Goal: Transaction & Acquisition: Purchase product/service

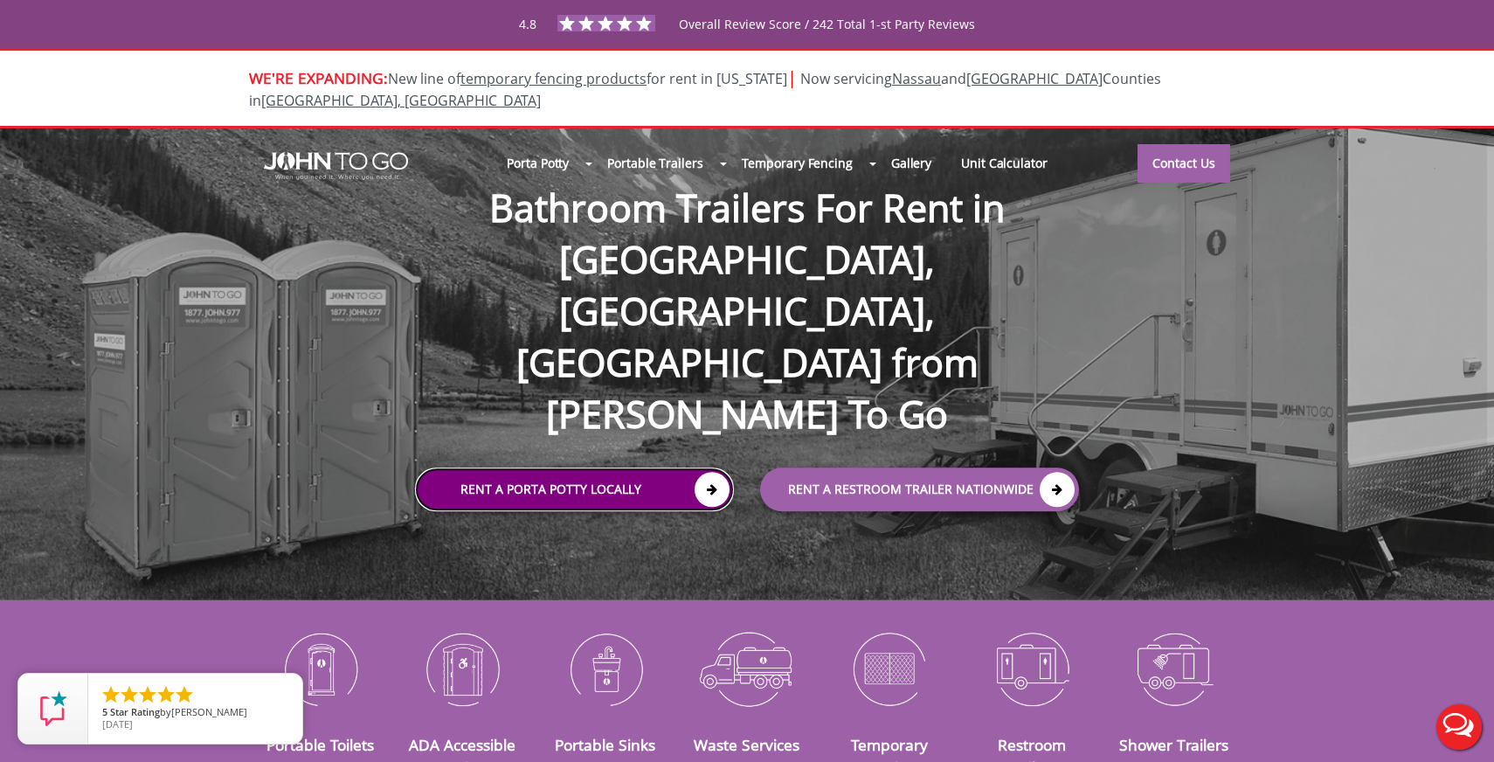
click at [695, 473] on icon at bounding box center [712, 490] width 35 height 35
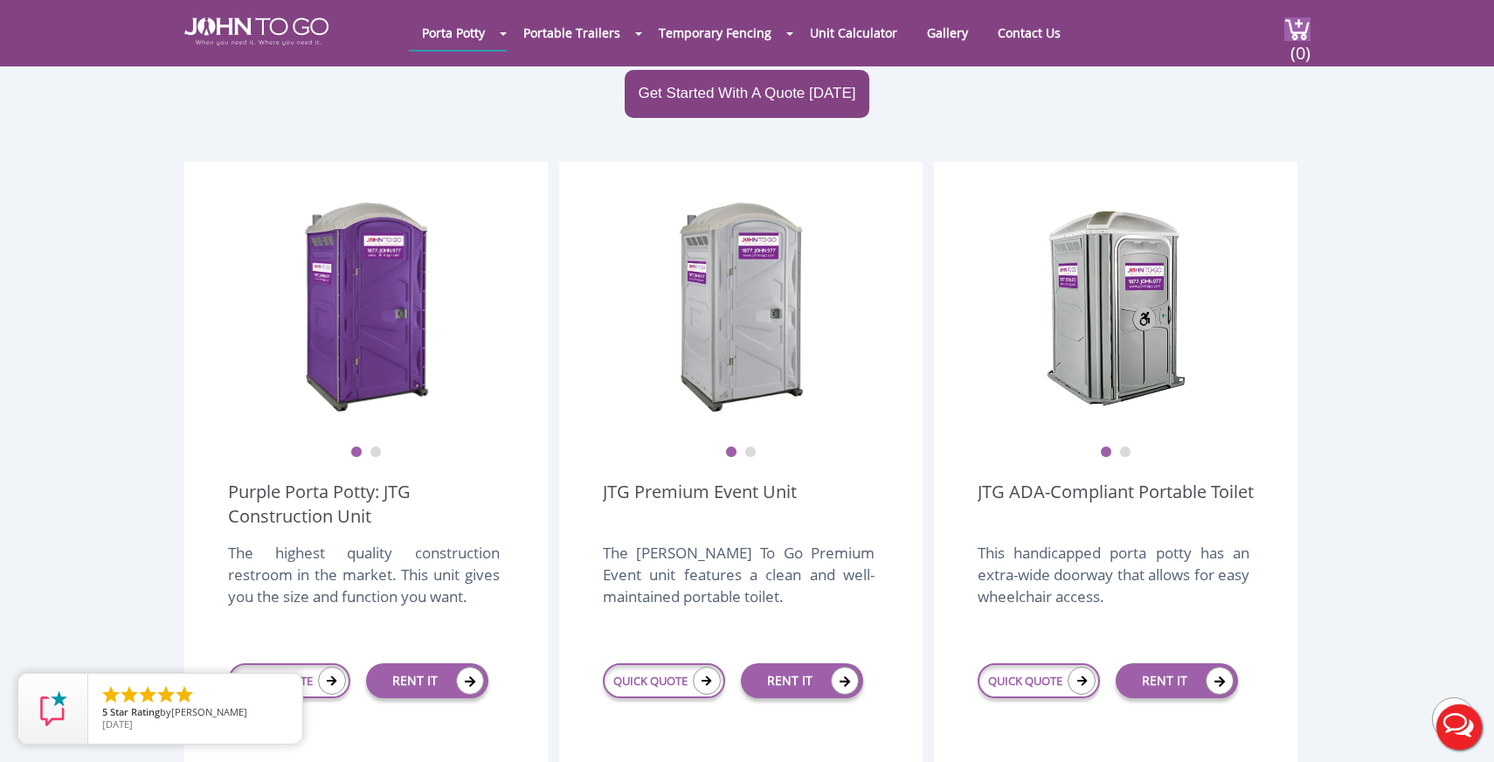
scroll to position [409, 0]
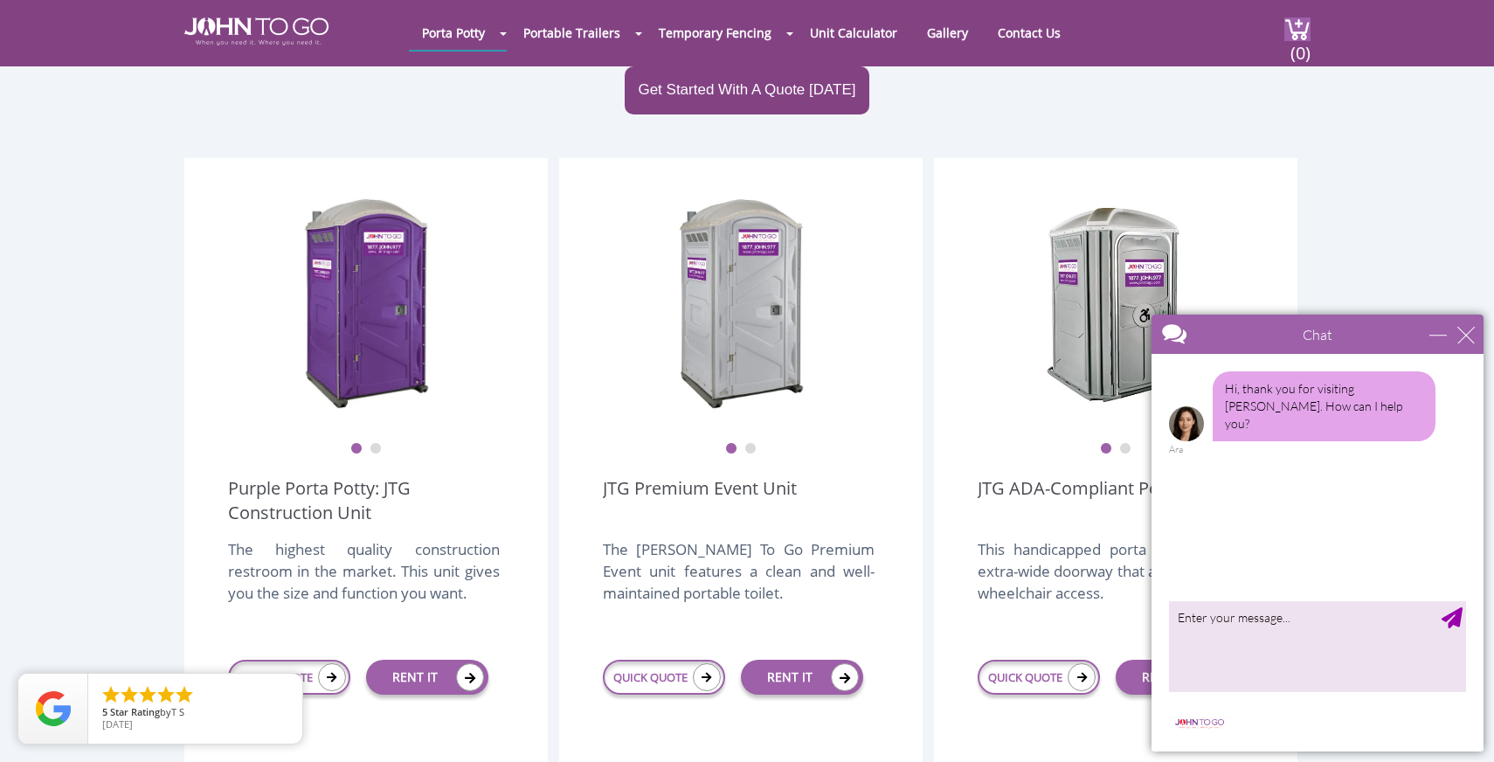
click at [749, 443] on button "2" at bounding box center [750, 449] width 12 height 12
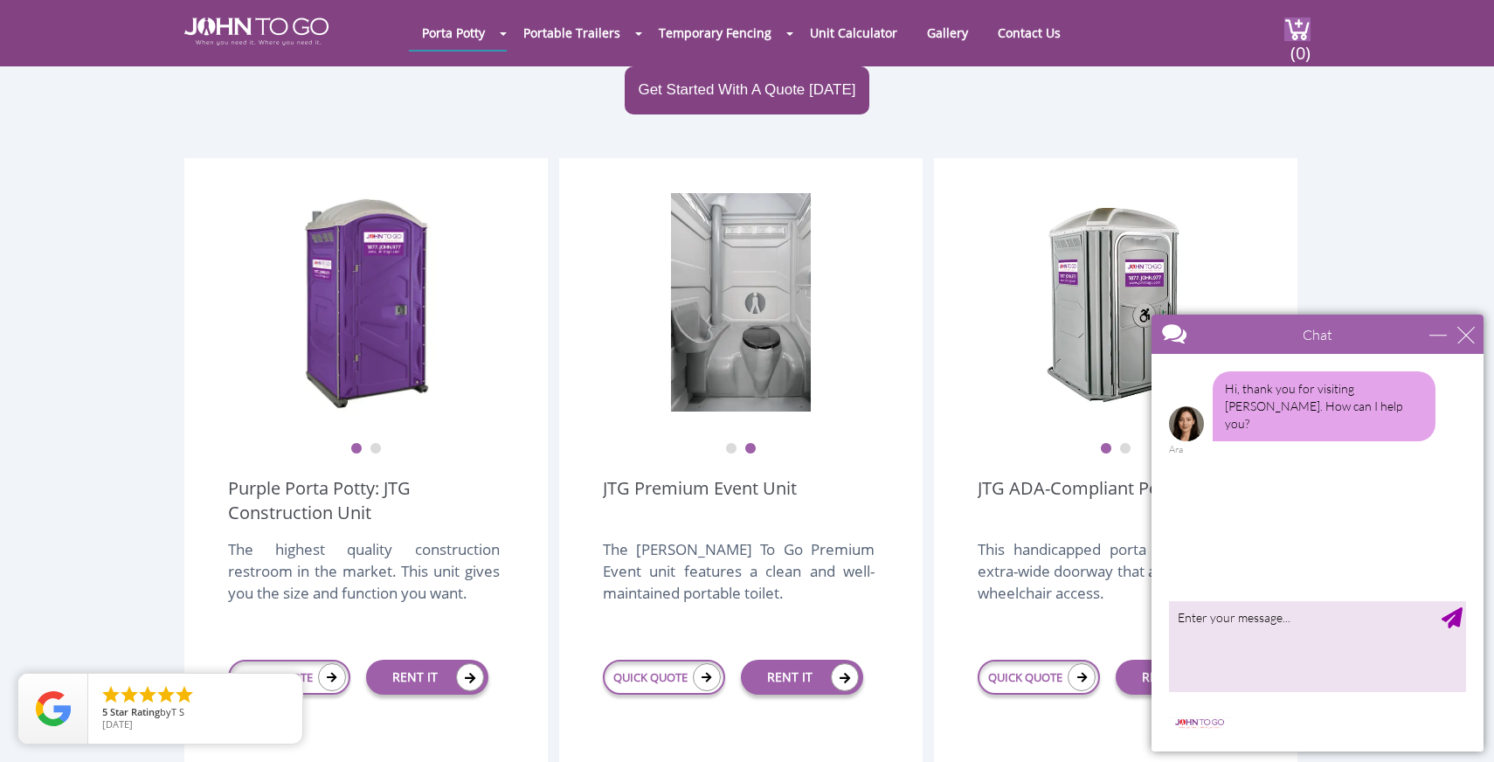
click at [737, 419] on ul "1 2" at bounding box center [741, 437] width 276 height 37
click at [372, 443] on button "2" at bounding box center [376, 449] width 12 height 12
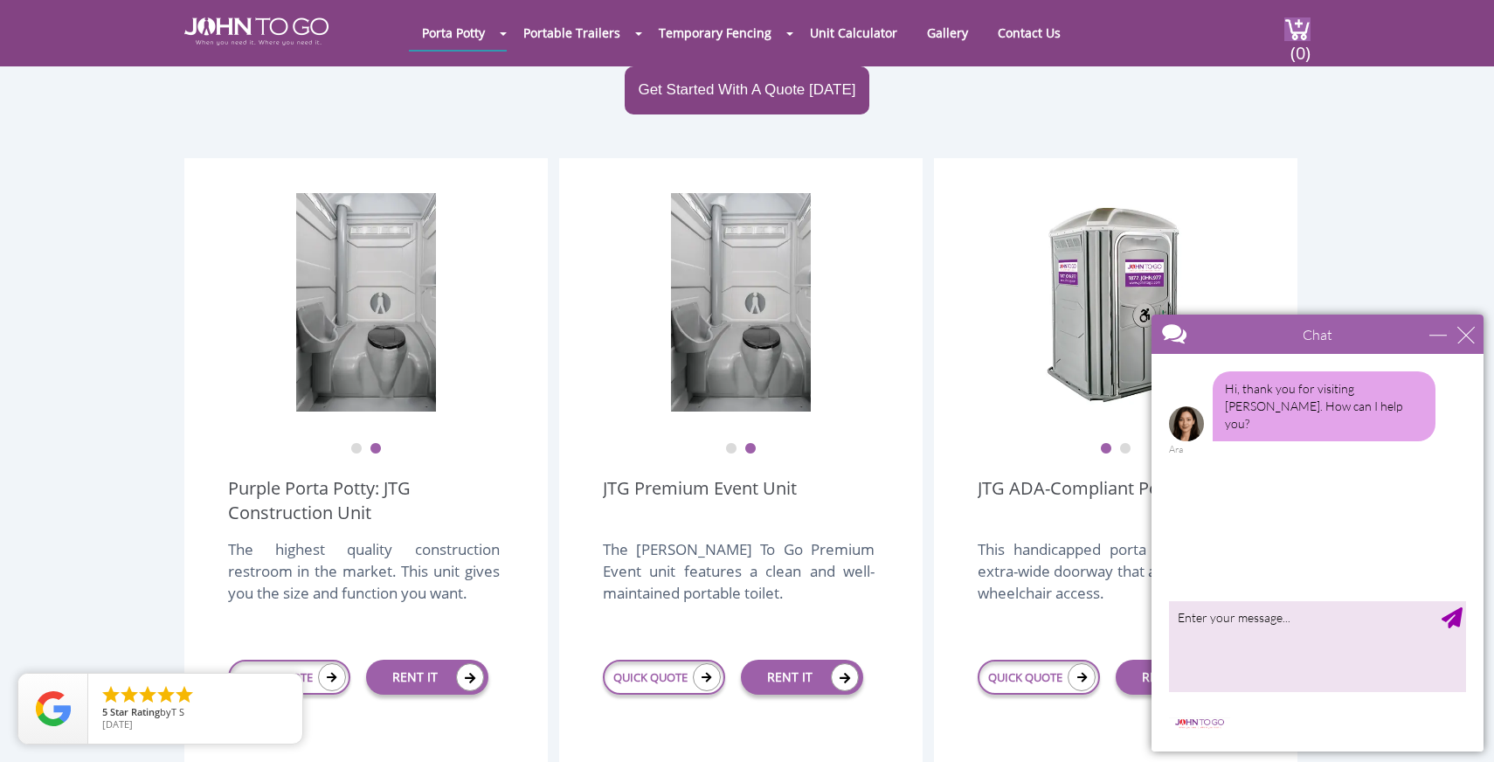
click at [359, 443] on button "1" at bounding box center [356, 449] width 12 height 12
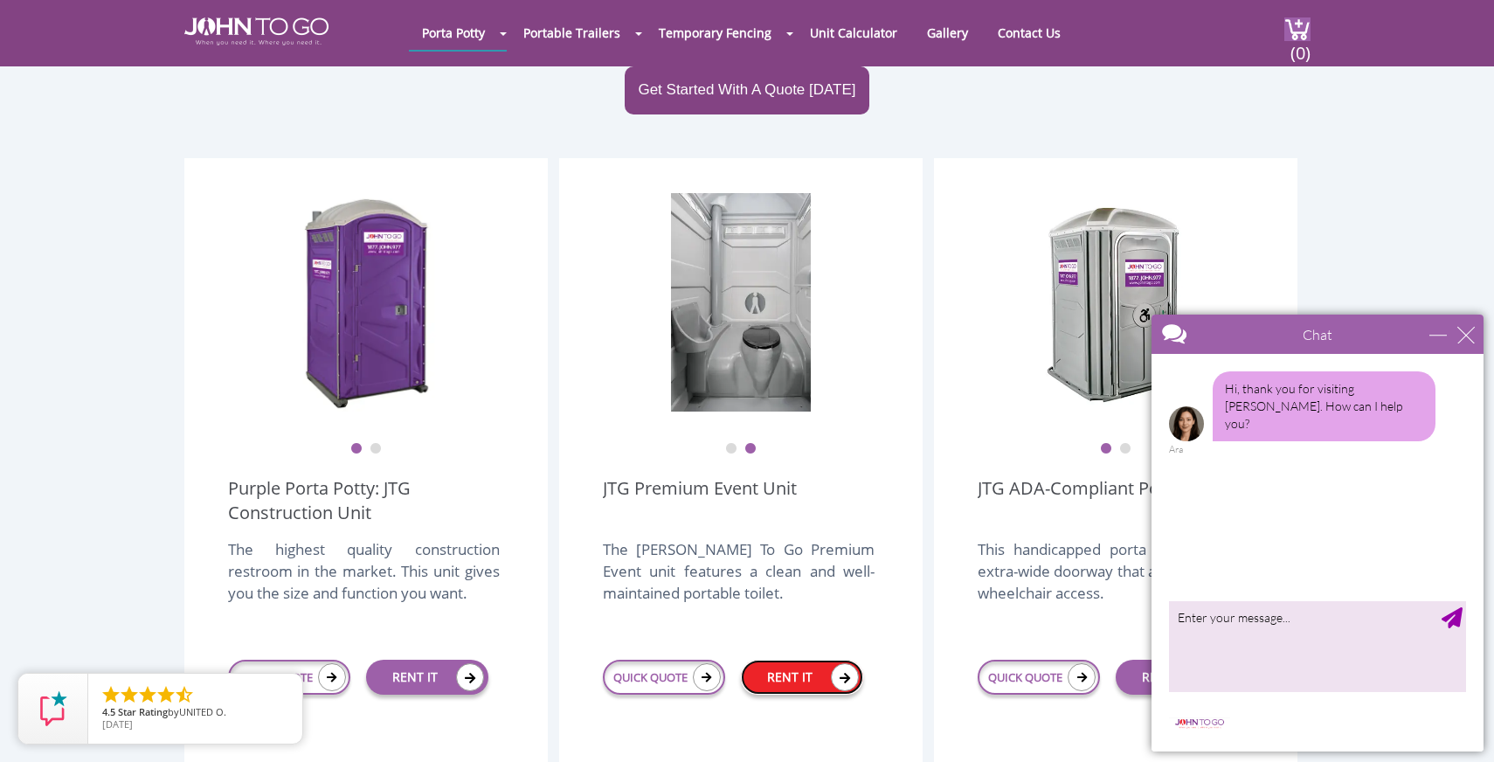
click at [790, 660] on link "RENT IT" at bounding box center [802, 677] width 122 height 35
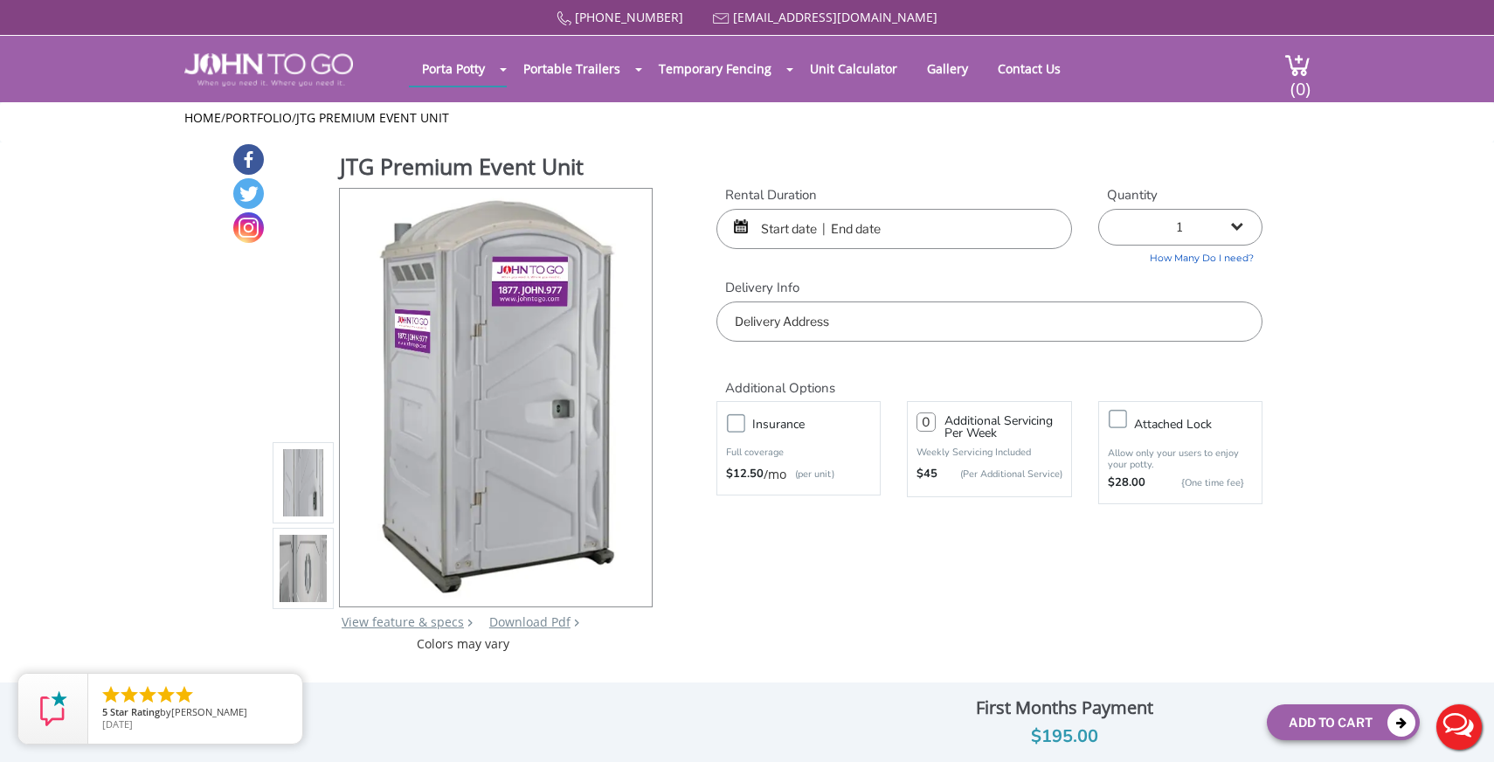
click at [832, 228] on input "text" at bounding box center [894, 229] width 356 height 40
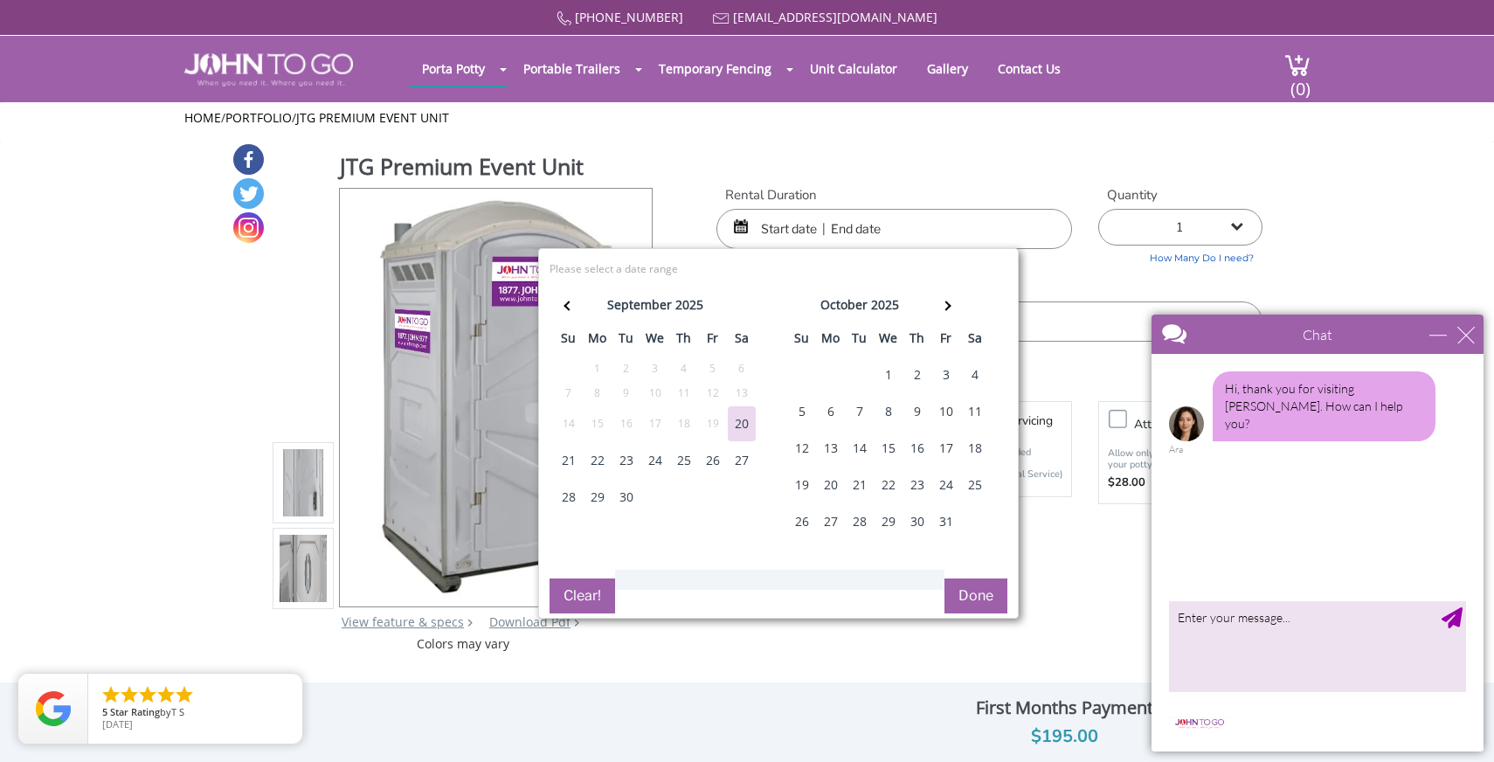
click at [1476, 342] on div "Chat" at bounding box center [1318, 334] width 332 height 39
click at [603, 452] on div "22" at bounding box center [598, 460] width 28 height 35
click at [620, 462] on div "23" at bounding box center [626, 460] width 28 height 35
type input "09/22/2025 to 09/23/2025"
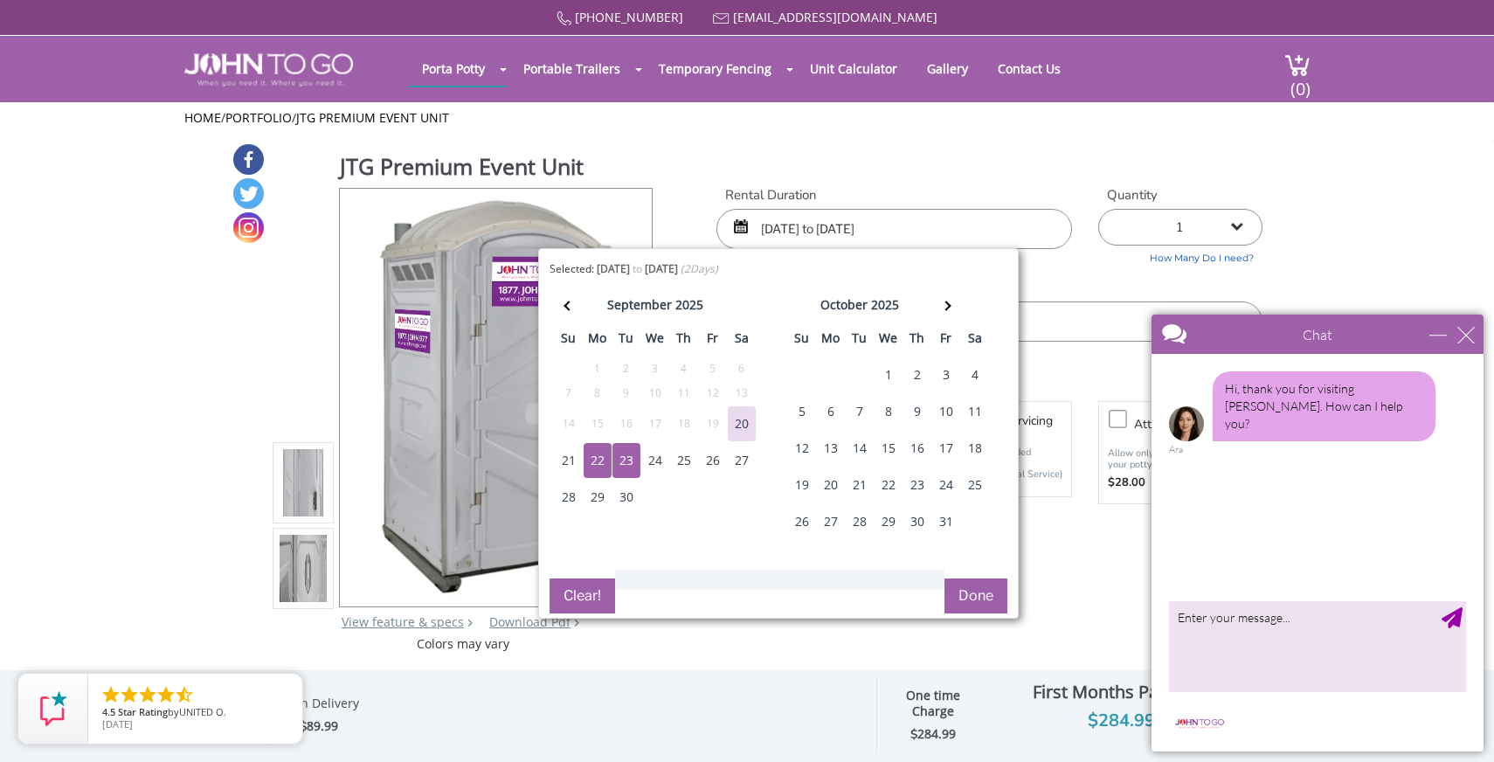
click at [958, 603] on button "Done" at bounding box center [975, 595] width 63 height 35
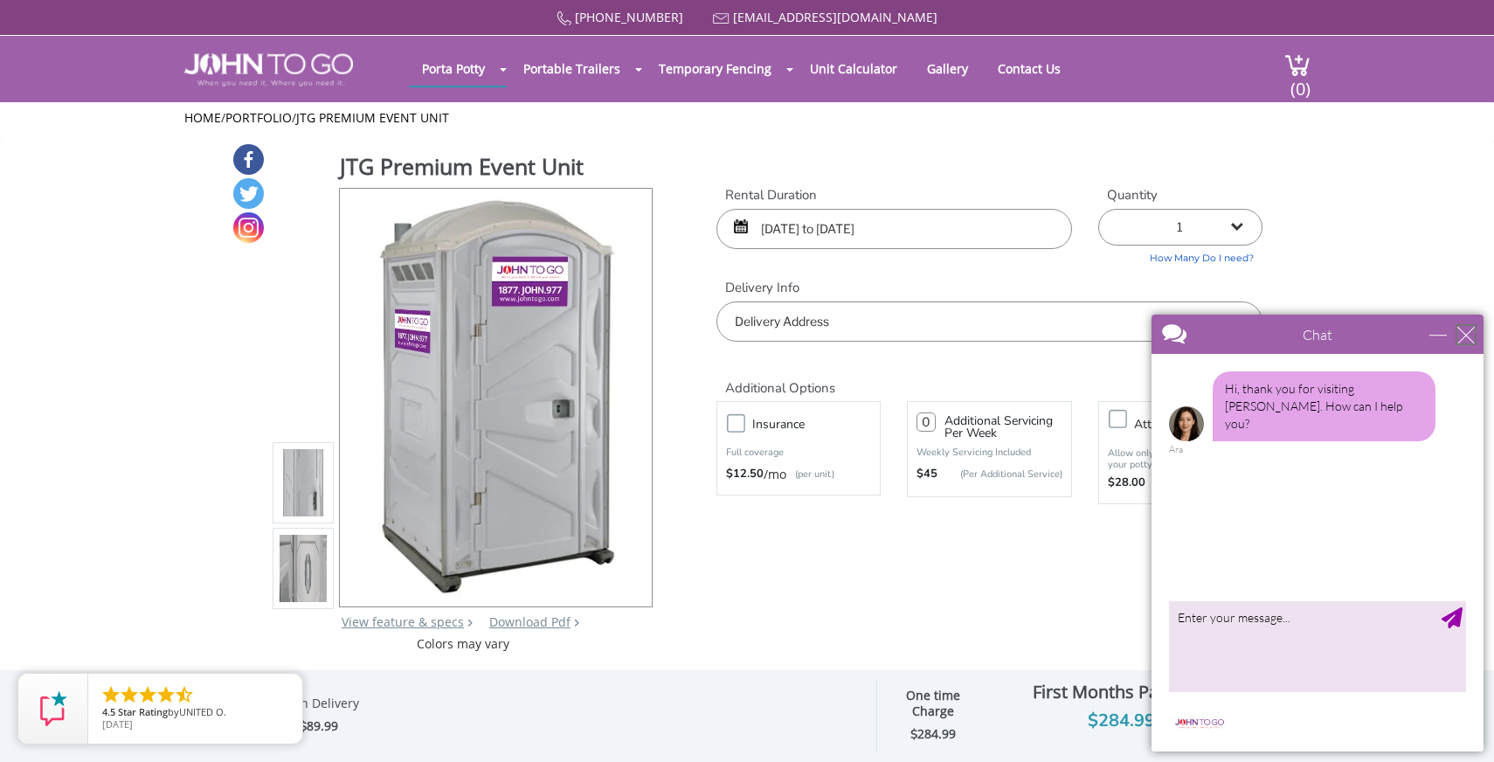
click at [1472, 341] on div "close" at bounding box center [1465, 334] width 17 height 17
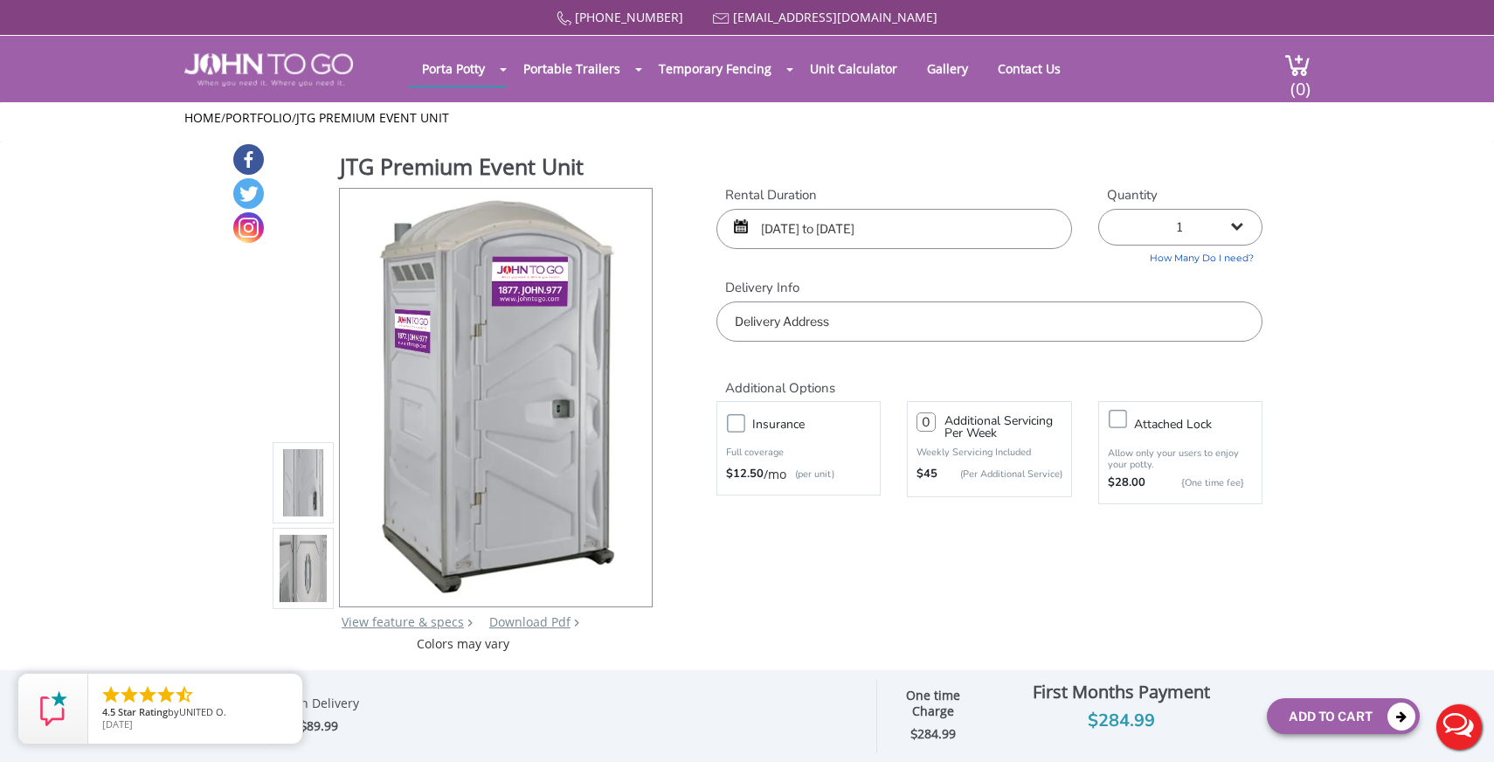
click at [860, 326] on input "text" at bounding box center [989, 321] width 546 height 40
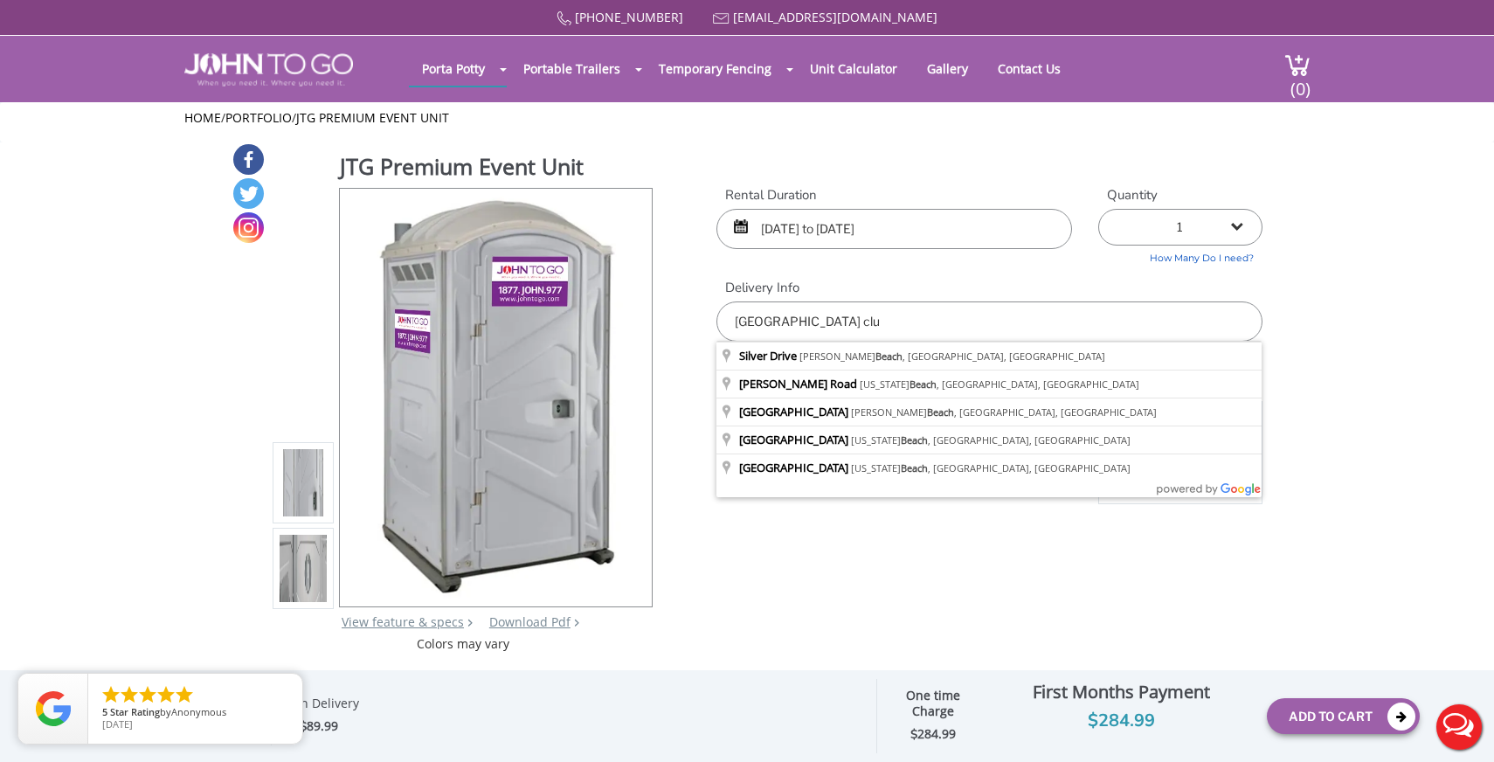
type input "silver point beach club"
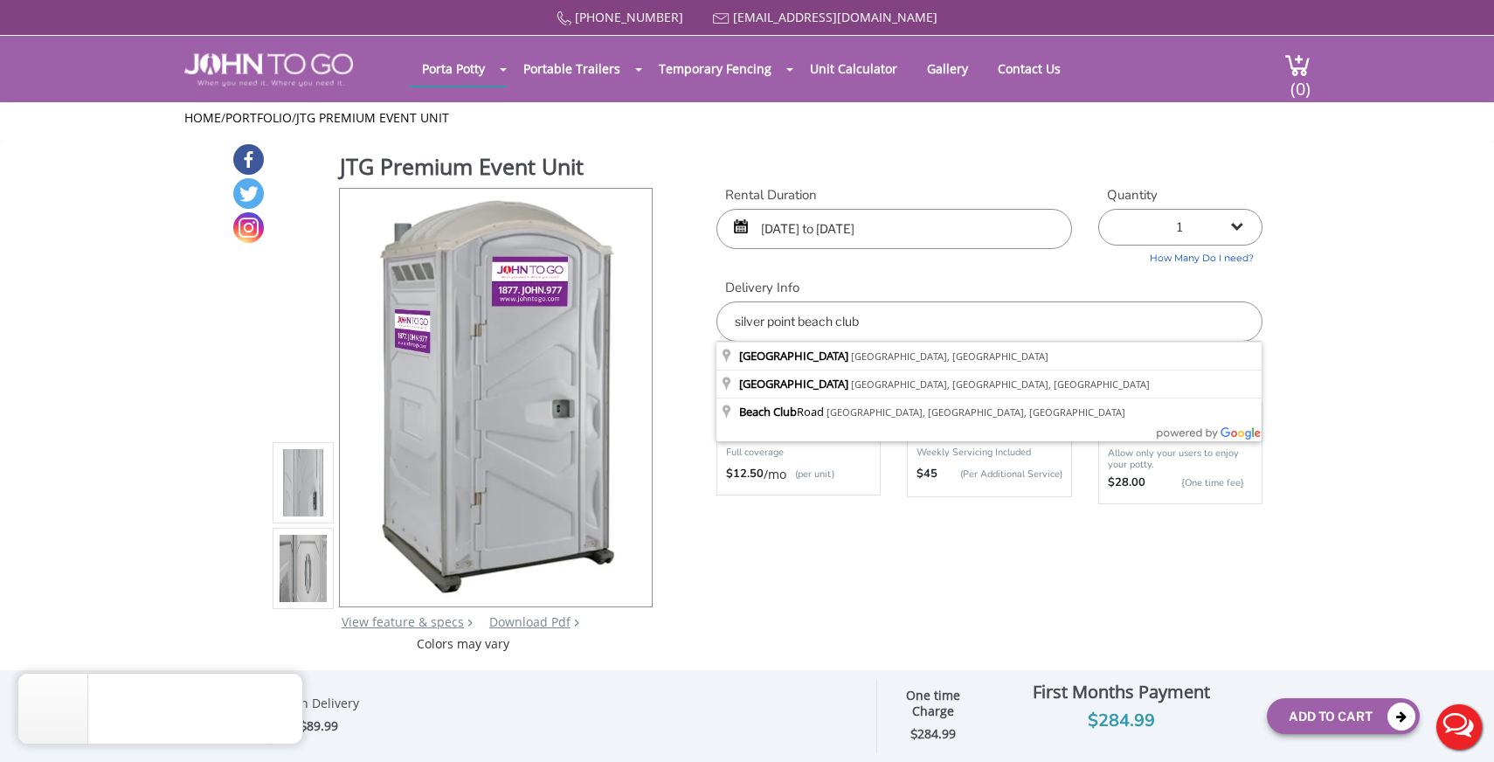
click at [799, 315] on input "silver point beach club" at bounding box center [989, 321] width 546 height 40
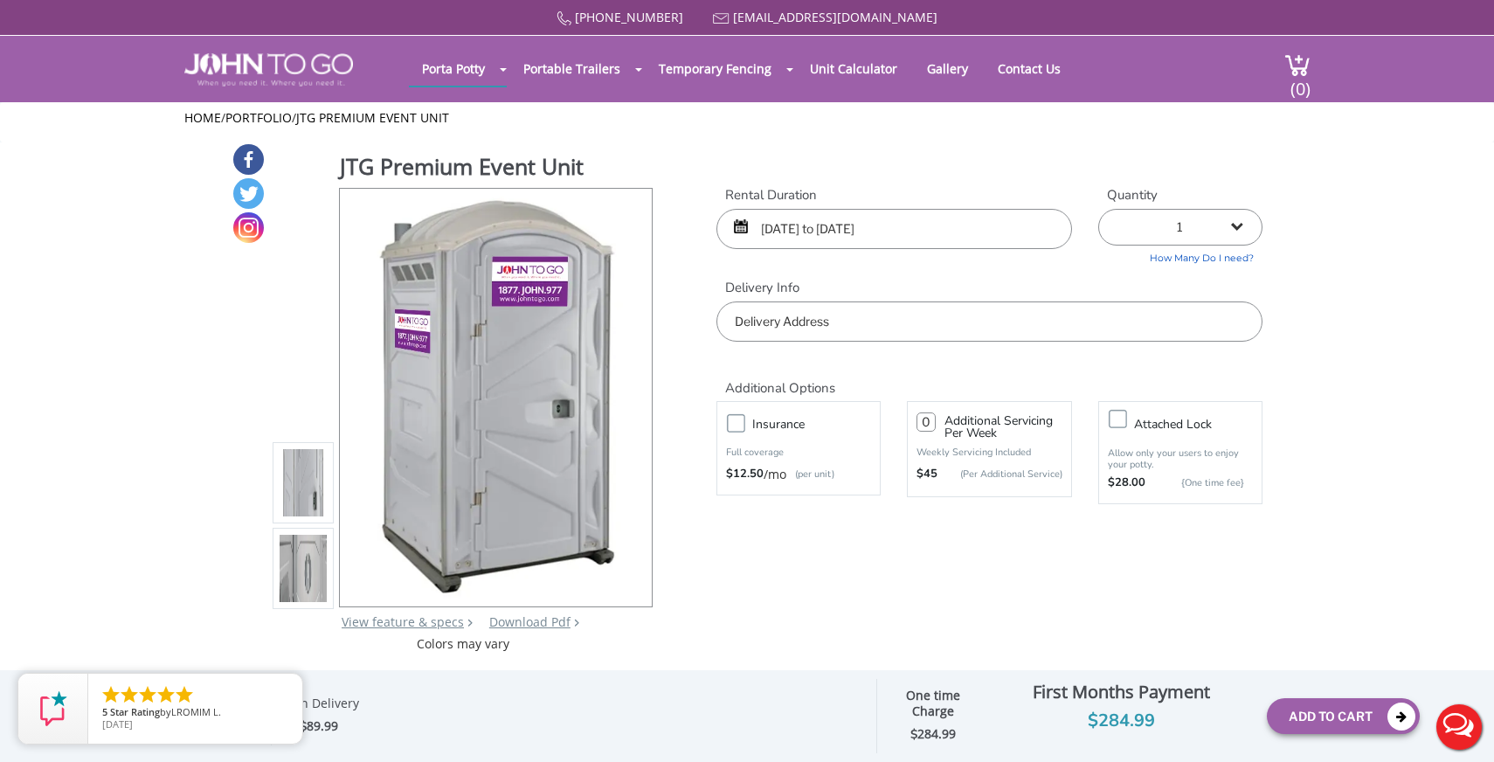
click at [764, 314] on input "text" at bounding box center [989, 321] width 546 height 40
paste input "2175-2199 Atlantic Blvd, Atlantic Beach, NY 11509"
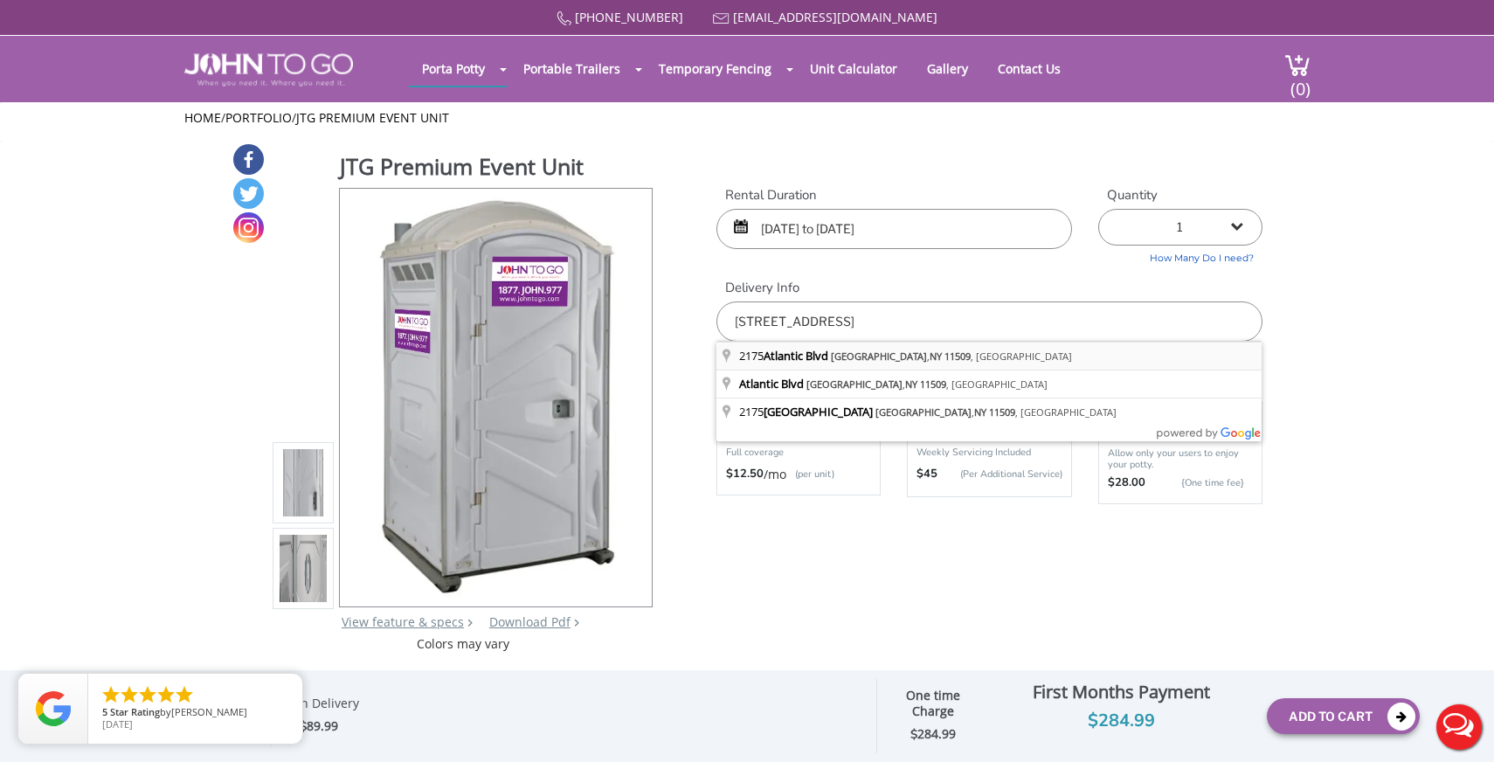
type input "2175 Atlantic Blvd, Atlantic Beach, NY 11509, USA"
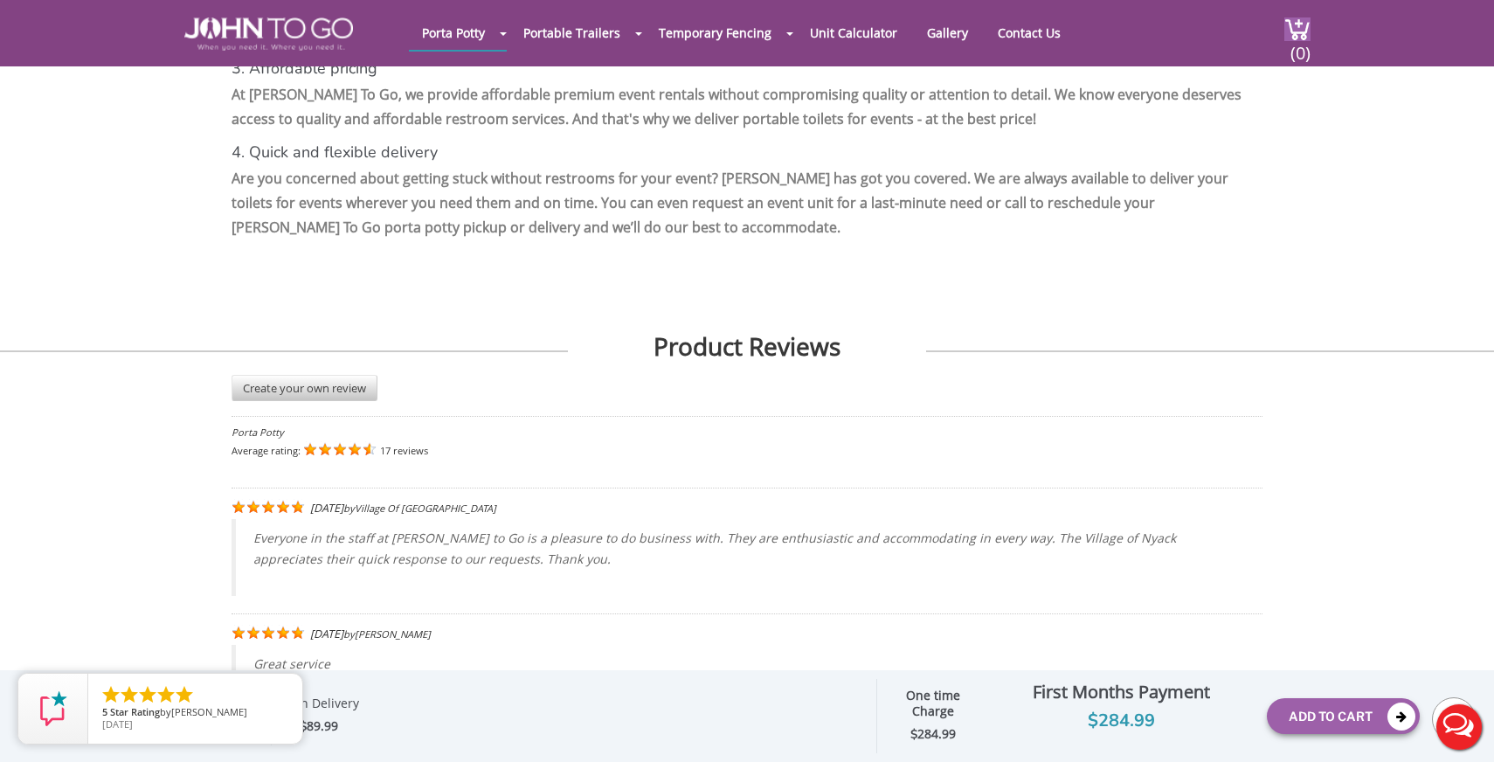
scroll to position [3241, 0]
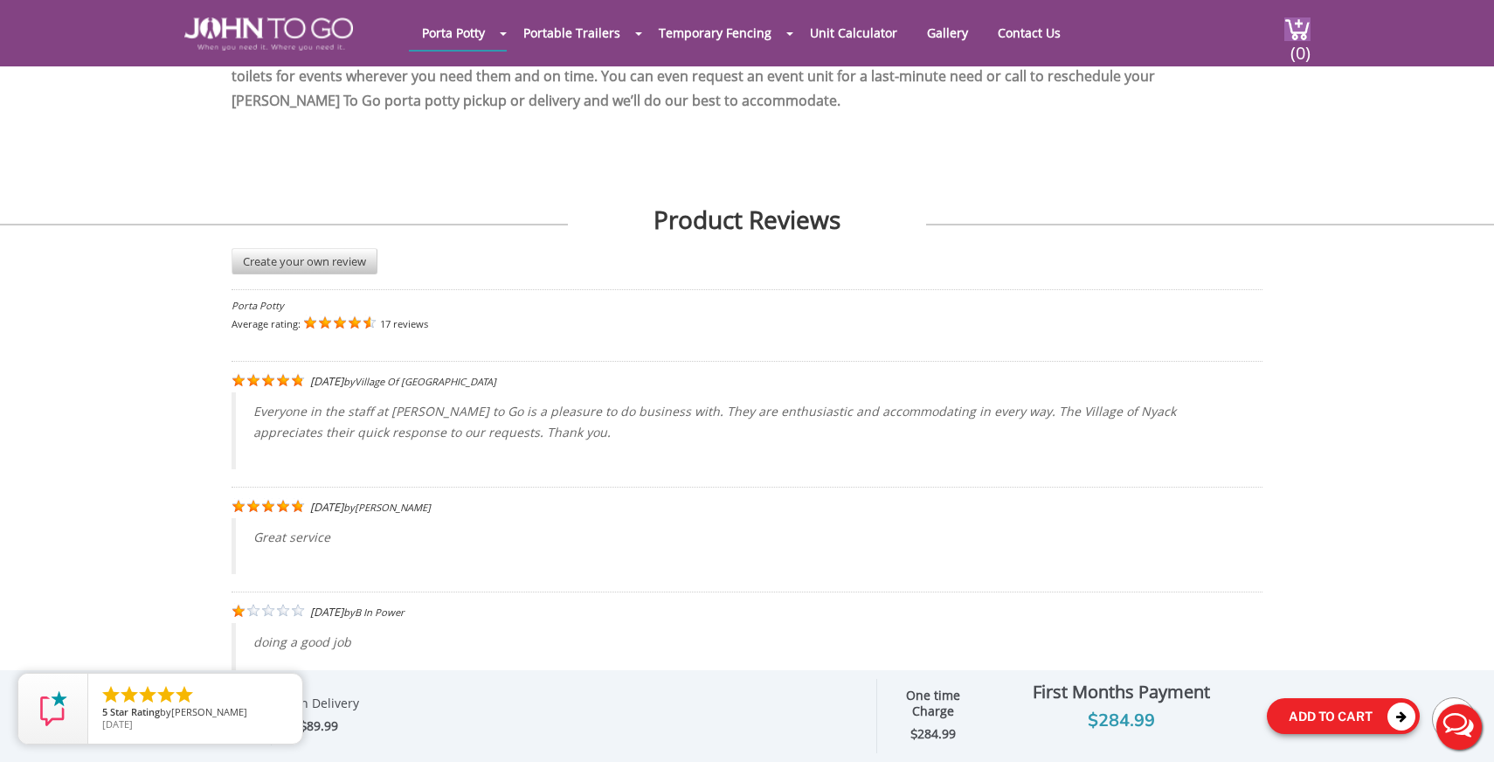
click at [1327, 717] on button "Add To Cart" at bounding box center [1343, 716] width 153 height 36
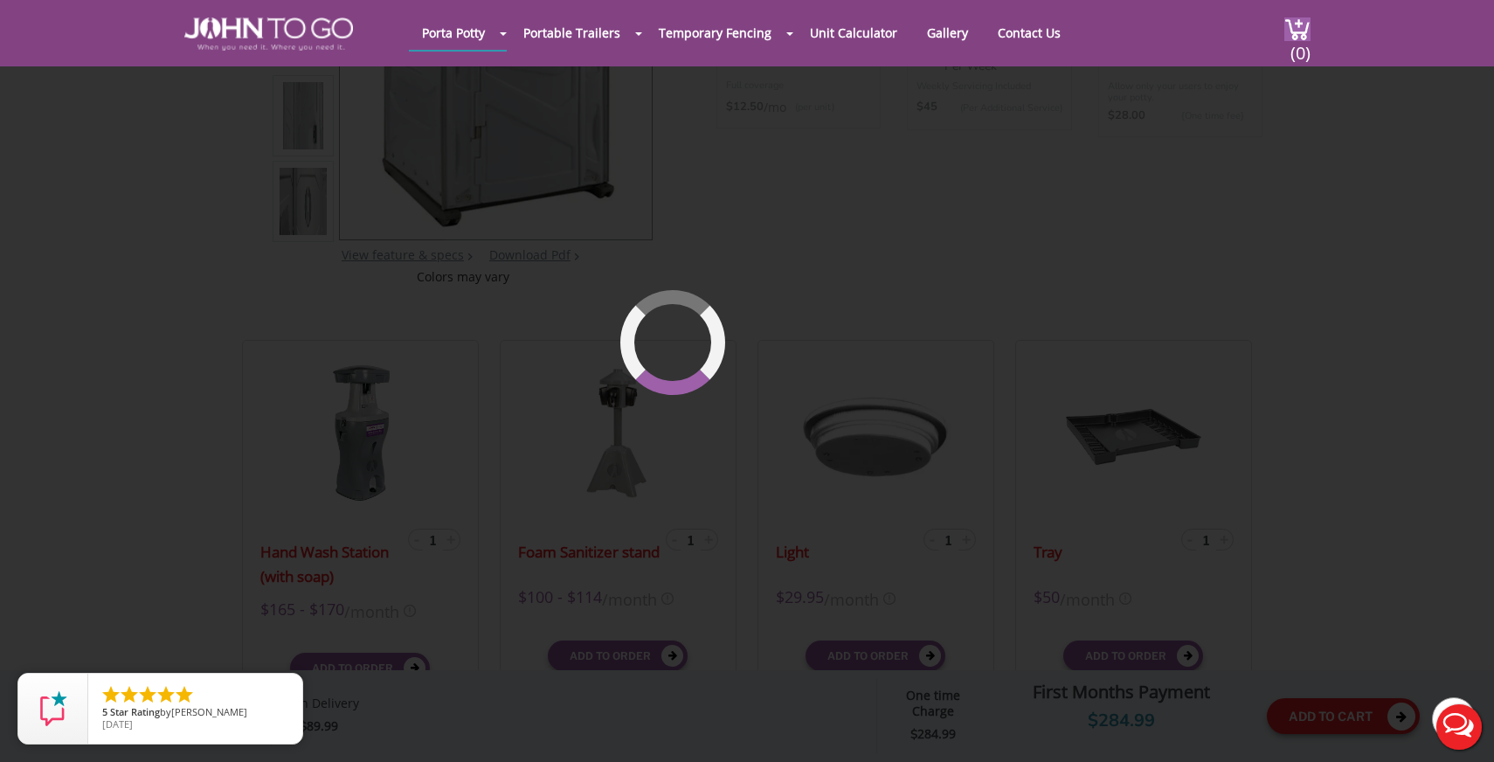
scroll to position [120, 0]
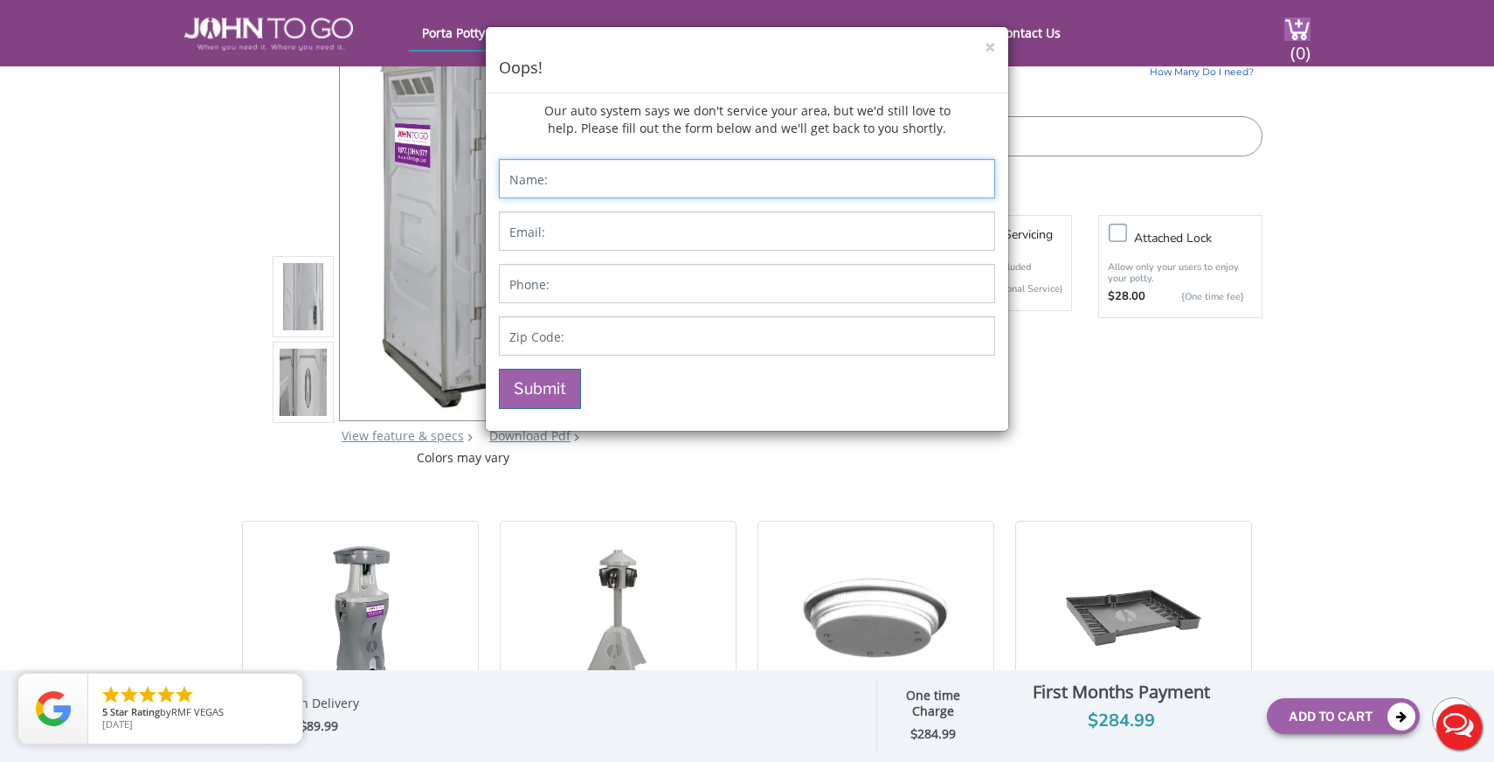
click at [699, 185] on input "Contact form" at bounding box center [747, 178] width 496 height 39
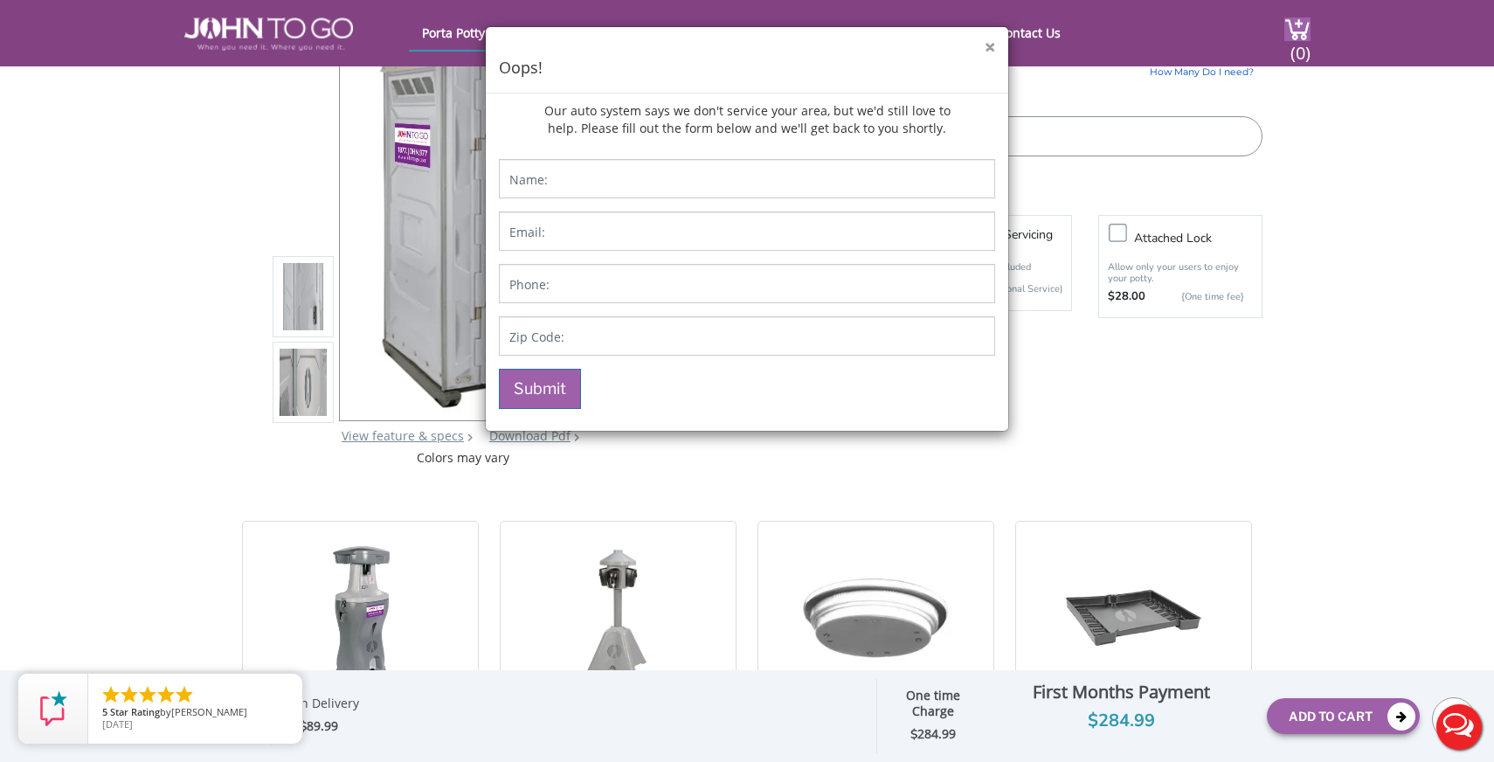
click at [987, 48] on button "×" at bounding box center [990, 47] width 10 height 18
